Goal: Entertainment & Leisure: Consume media (video, audio)

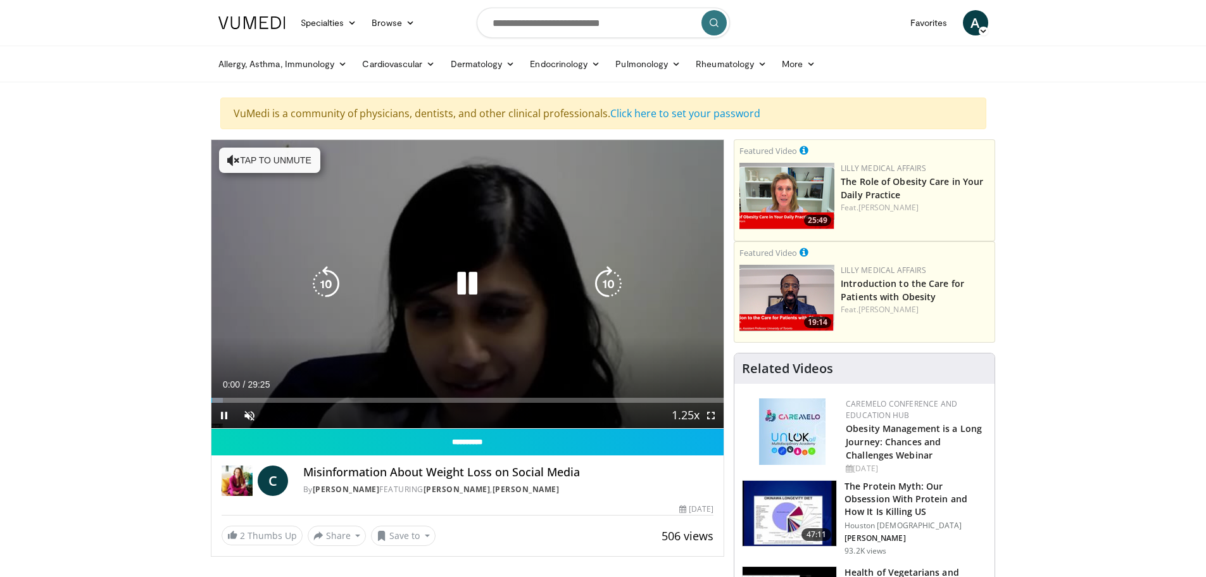
click at [279, 163] on button "Tap to unmute" at bounding box center [269, 160] width 101 height 25
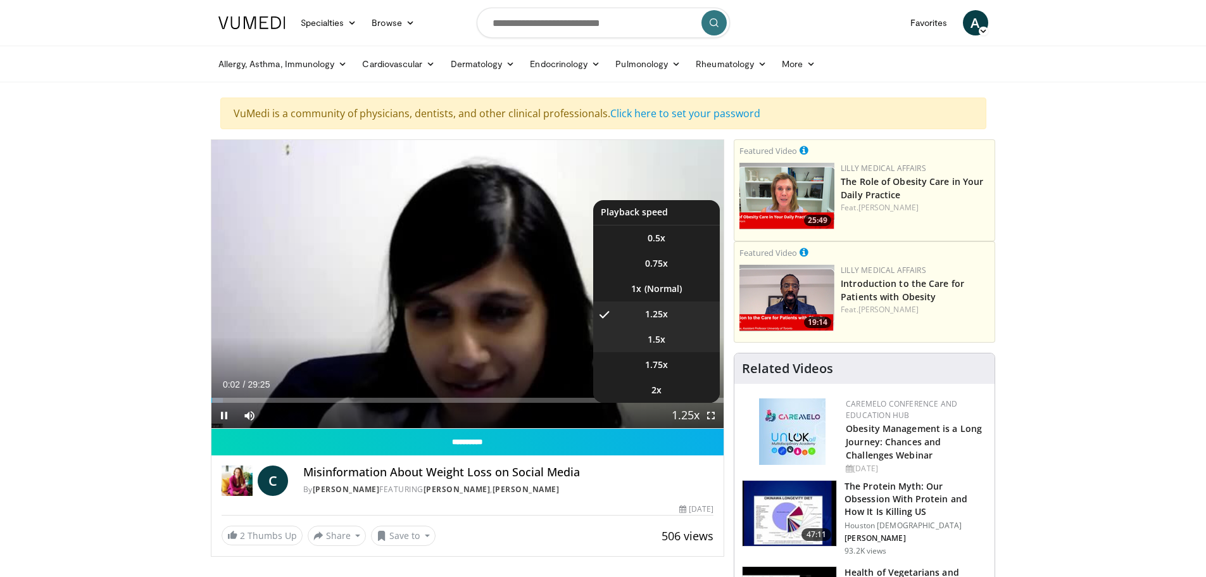
click at [656, 344] on span "1.5x" at bounding box center [657, 339] width 18 height 13
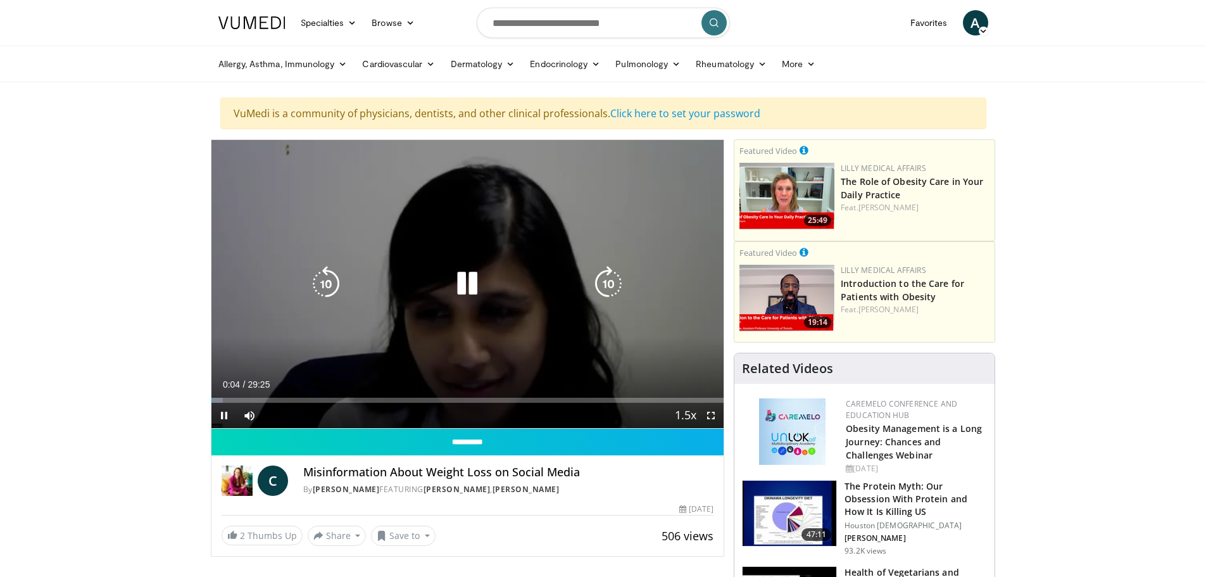
click at [612, 279] on icon "Video Player" at bounding box center [608, 283] width 35 height 35
click at [603, 283] on icon "Video Player" at bounding box center [608, 283] width 35 height 35
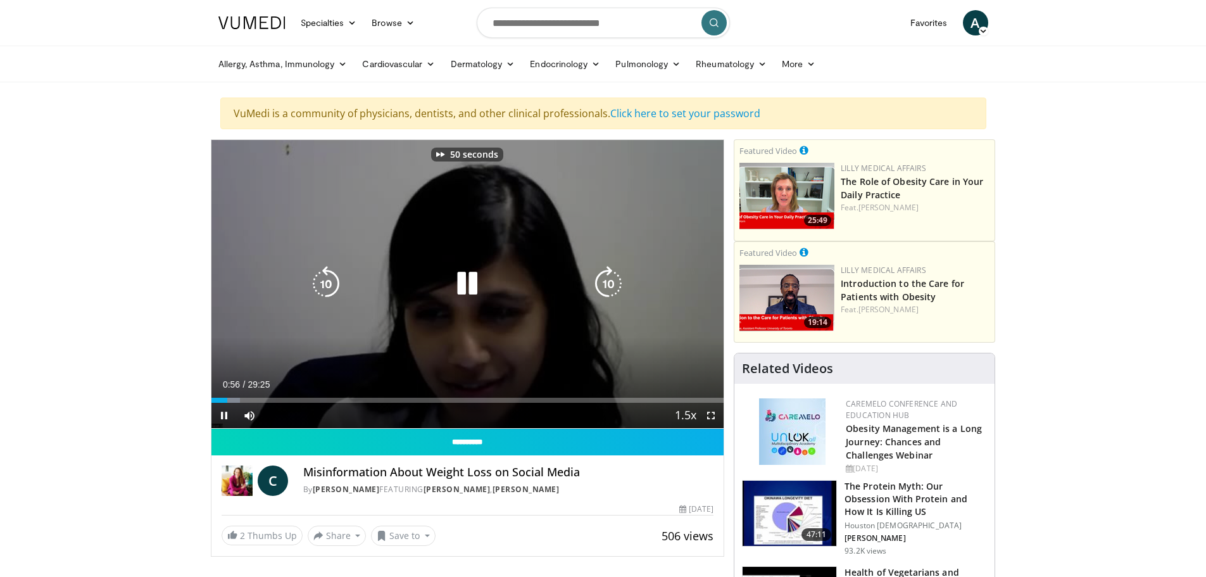
click at [603, 283] on icon "Video Player" at bounding box center [608, 283] width 35 height 35
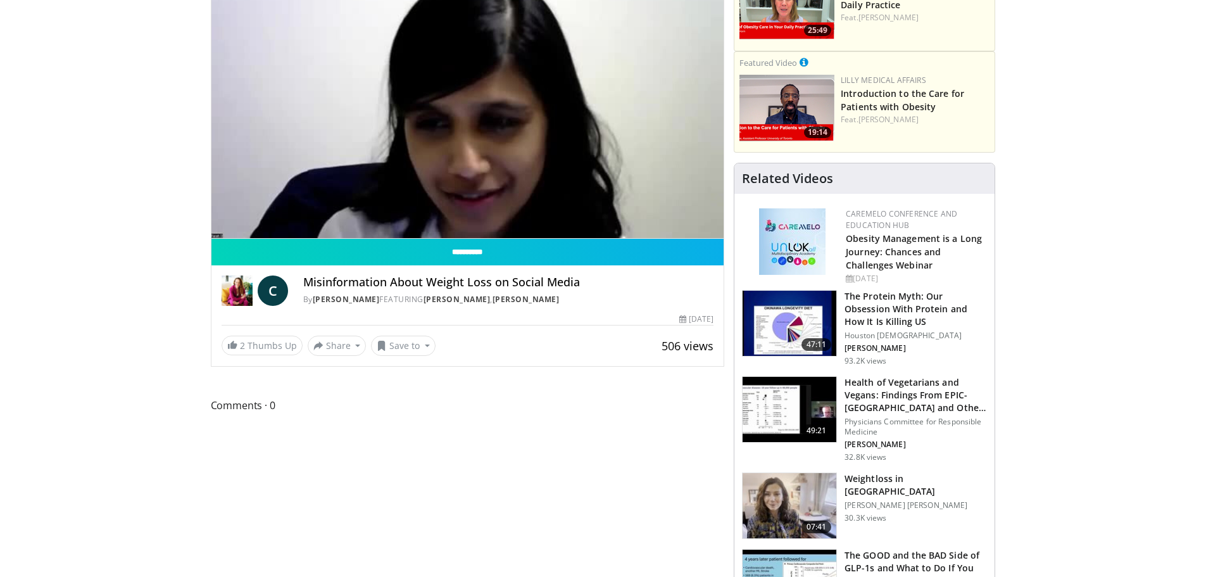
scroll to position [127, 0]
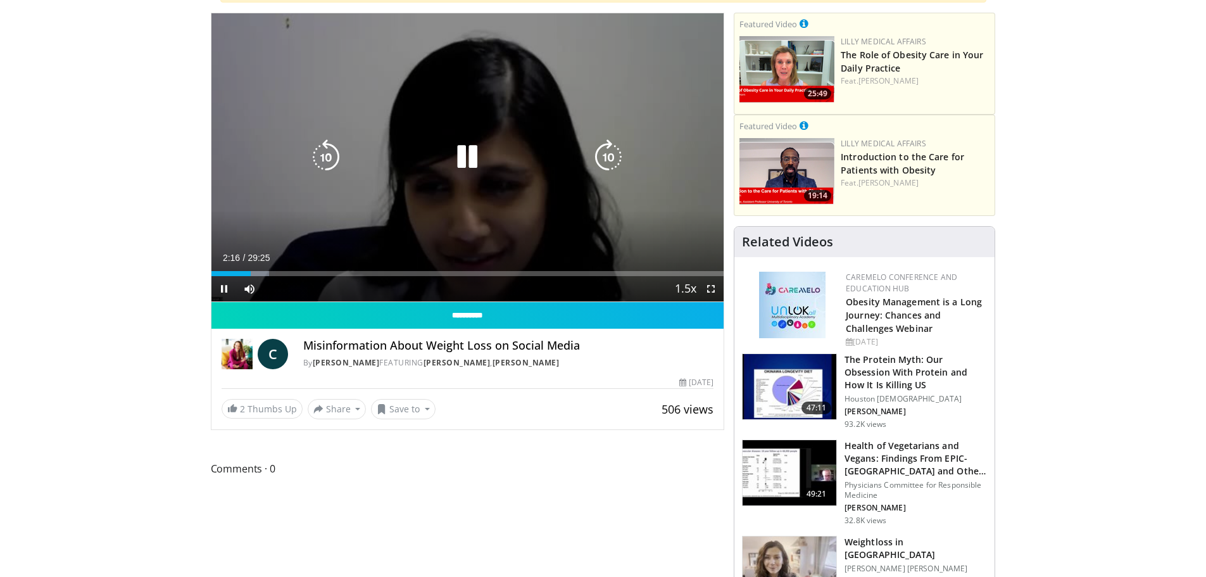
drag, startPoint x: 596, startPoint y: 165, endPoint x: 602, endPoint y: 161, distance: 6.5
click at [597, 163] on icon "Video Player" at bounding box center [608, 156] width 35 height 35
click at [605, 161] on icon "Video Player" at bounding box center [608, 156] width 35 height 35
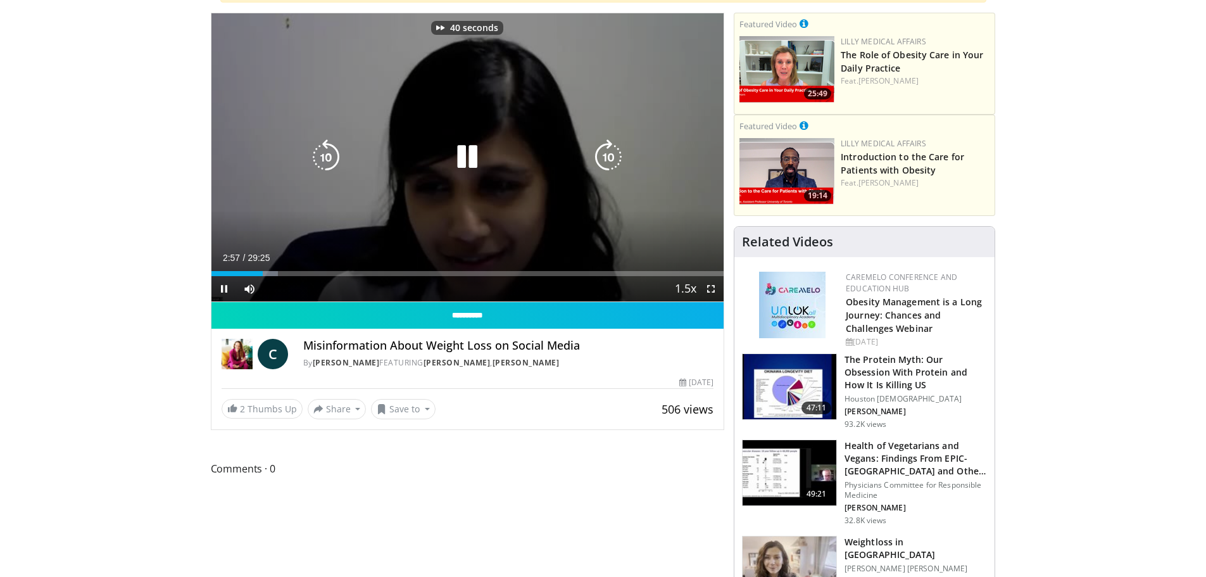
click at [605, 161] on icon "Video Player" at bounding box center [608, 156] width 35 height 35
